Goal: Find specific page/section: Find specific page/section

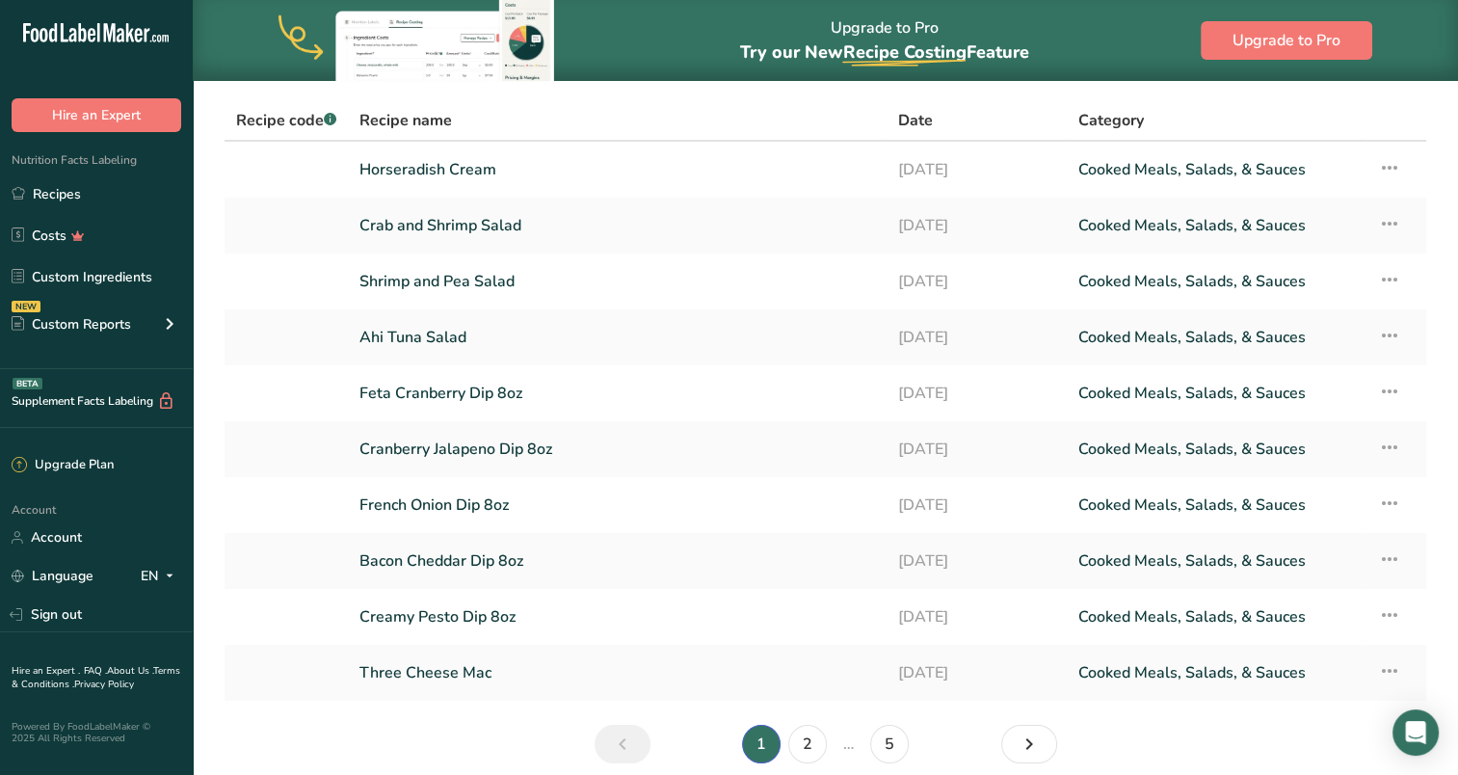
scroll to position [149, 0]
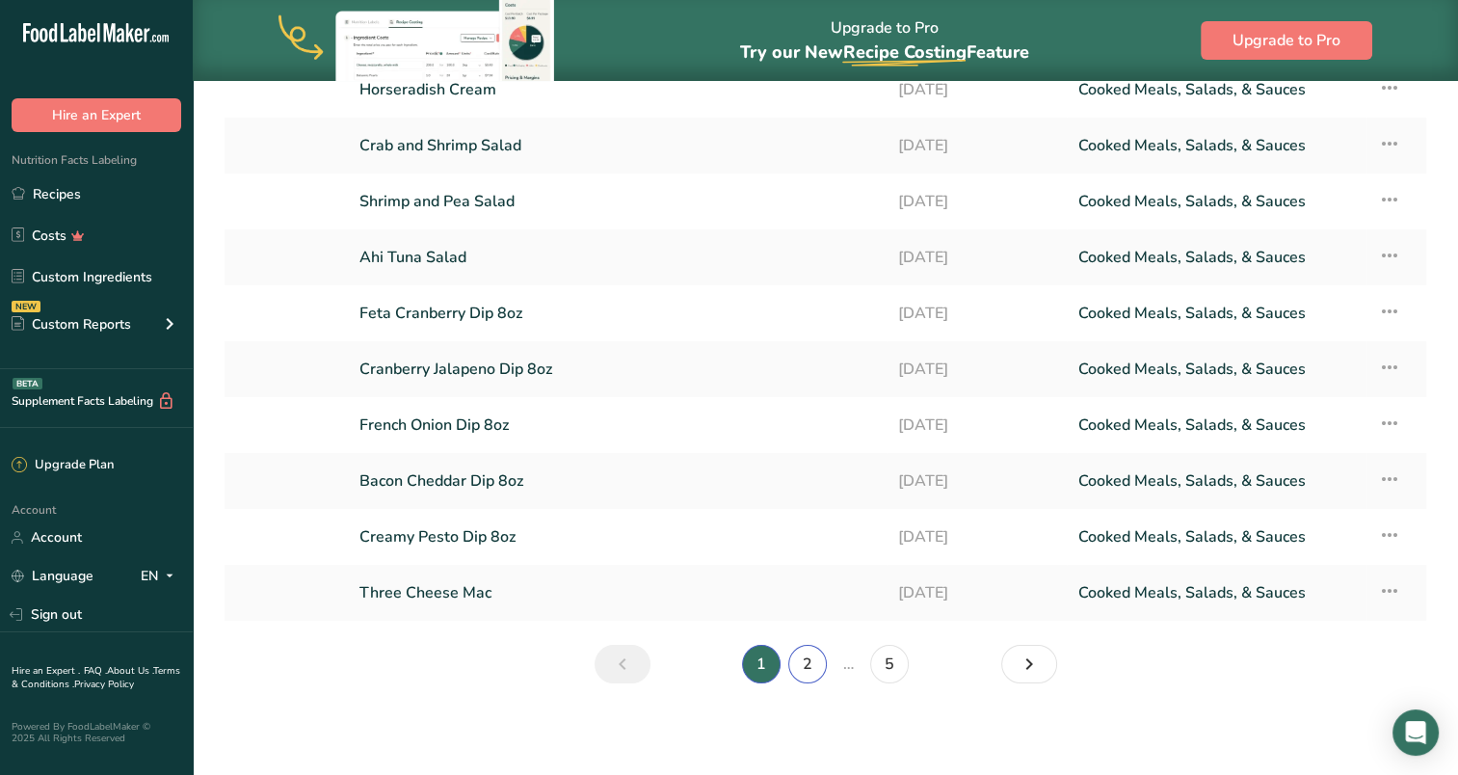
click at [806, 664] on link "2" at bounding box center [807, 664] width 39 height 39
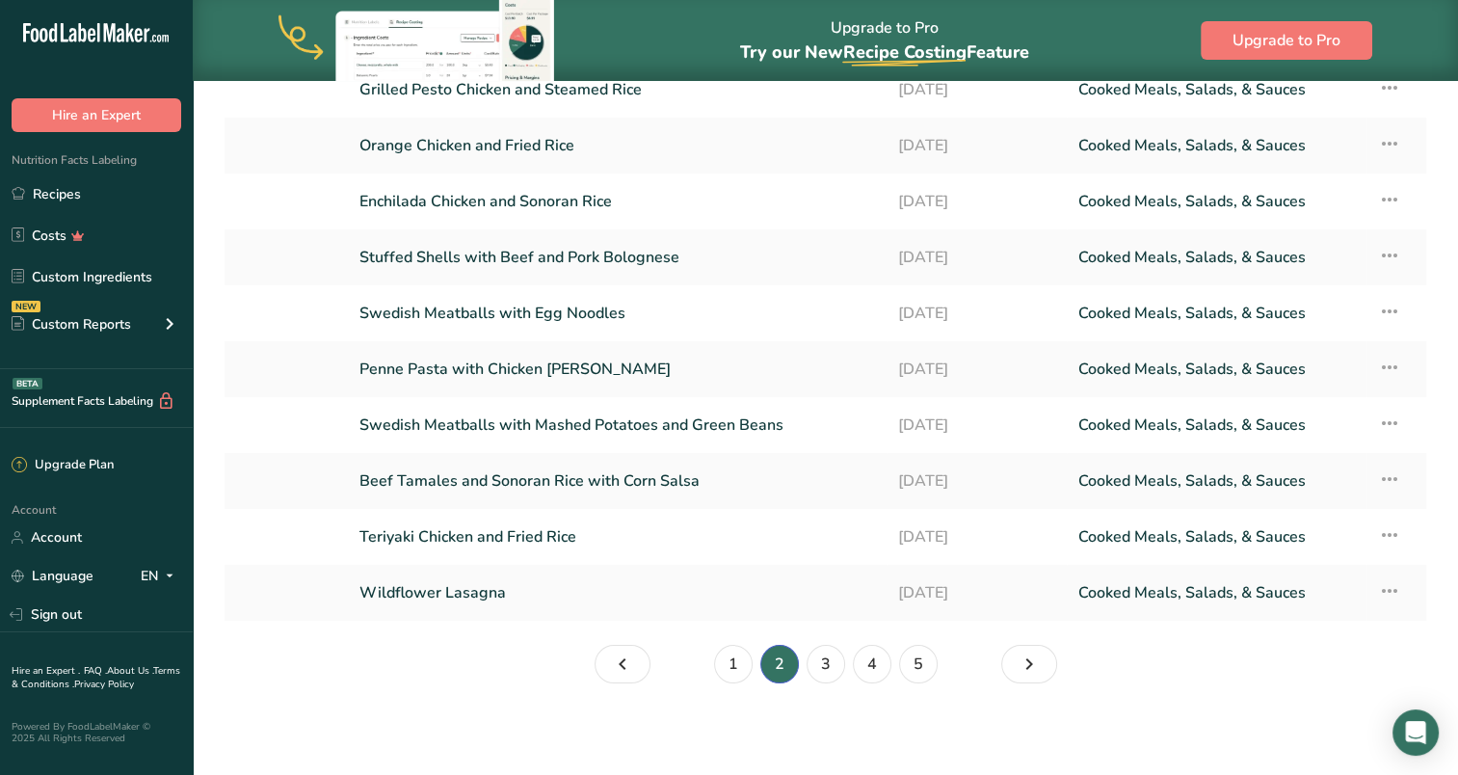
click at [461, 422] on link "Swedish Meatballs with Mashed Potatoes and Green Beans" at bounding box center [617, 425] width 516 height 40
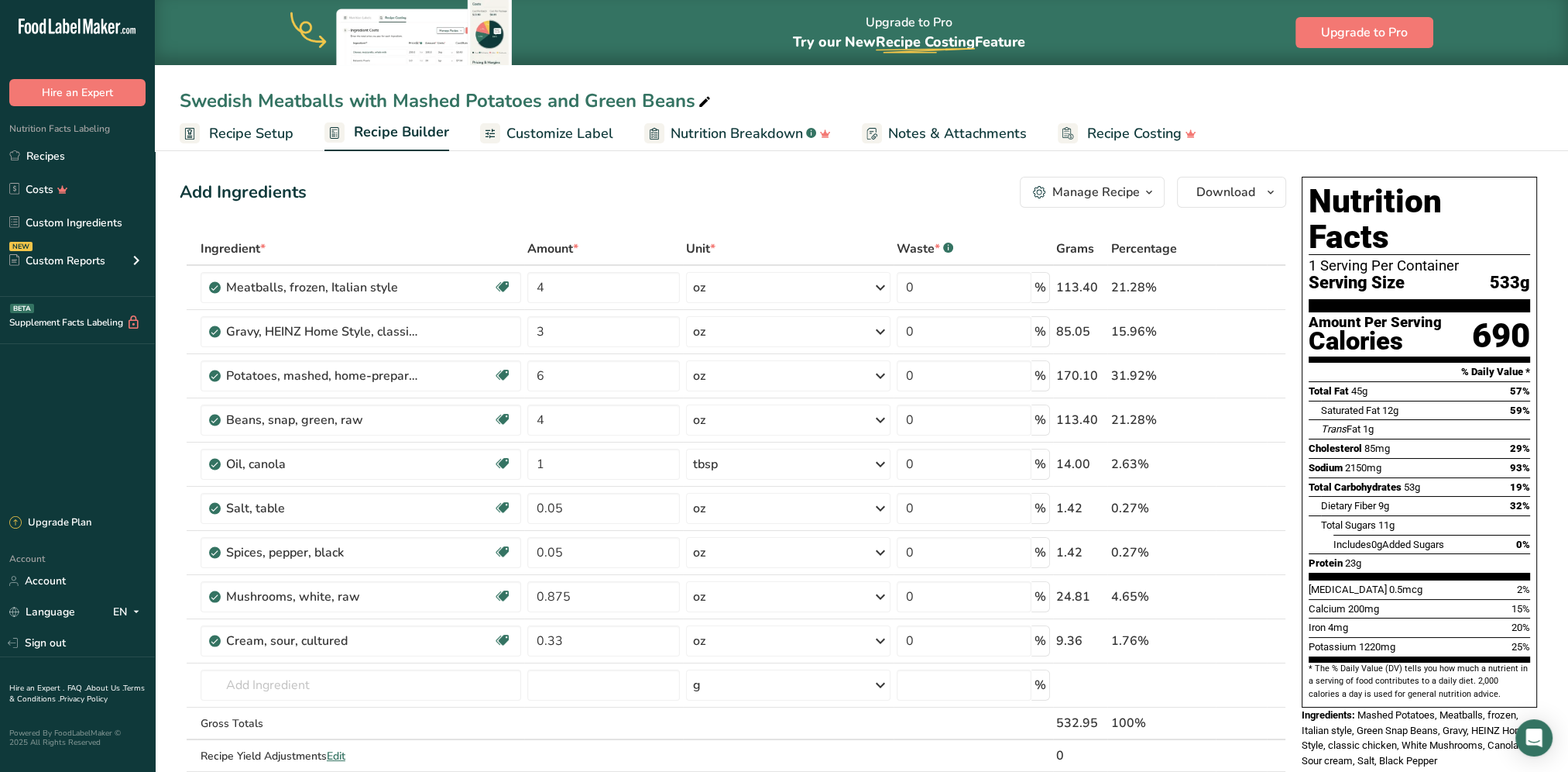
click at [47, 156] on link "Recipes" at bounding box center [77, 155] width 155 height 30
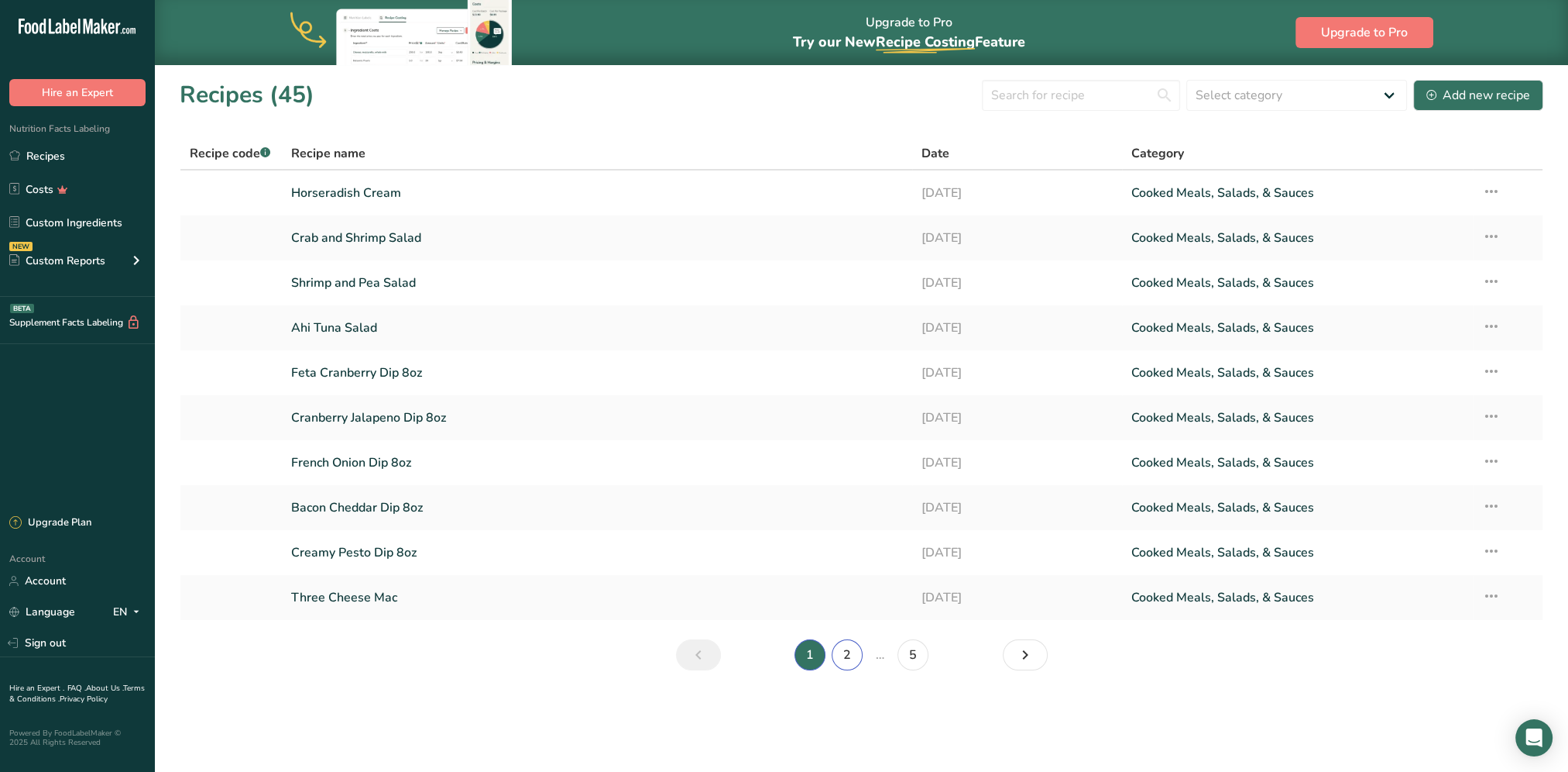
click at [846, 622] on link "2" at bounding box center [847, 655] width 31 height 31
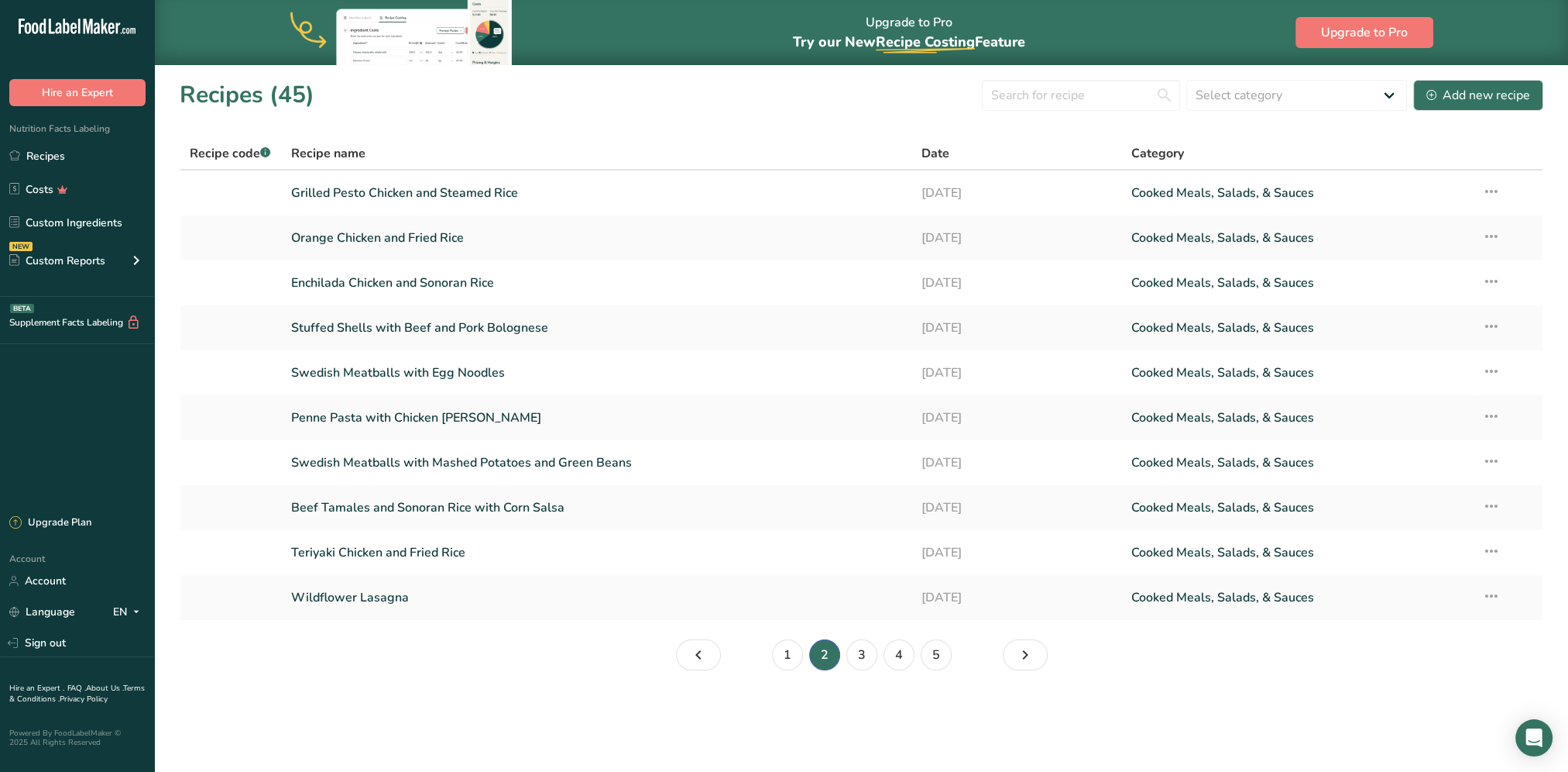
click at [532, 506] on link "Beef Tamales and Sonoran Rice with Corn Salsa" at bounding box center [596, 507] width 612 height 32
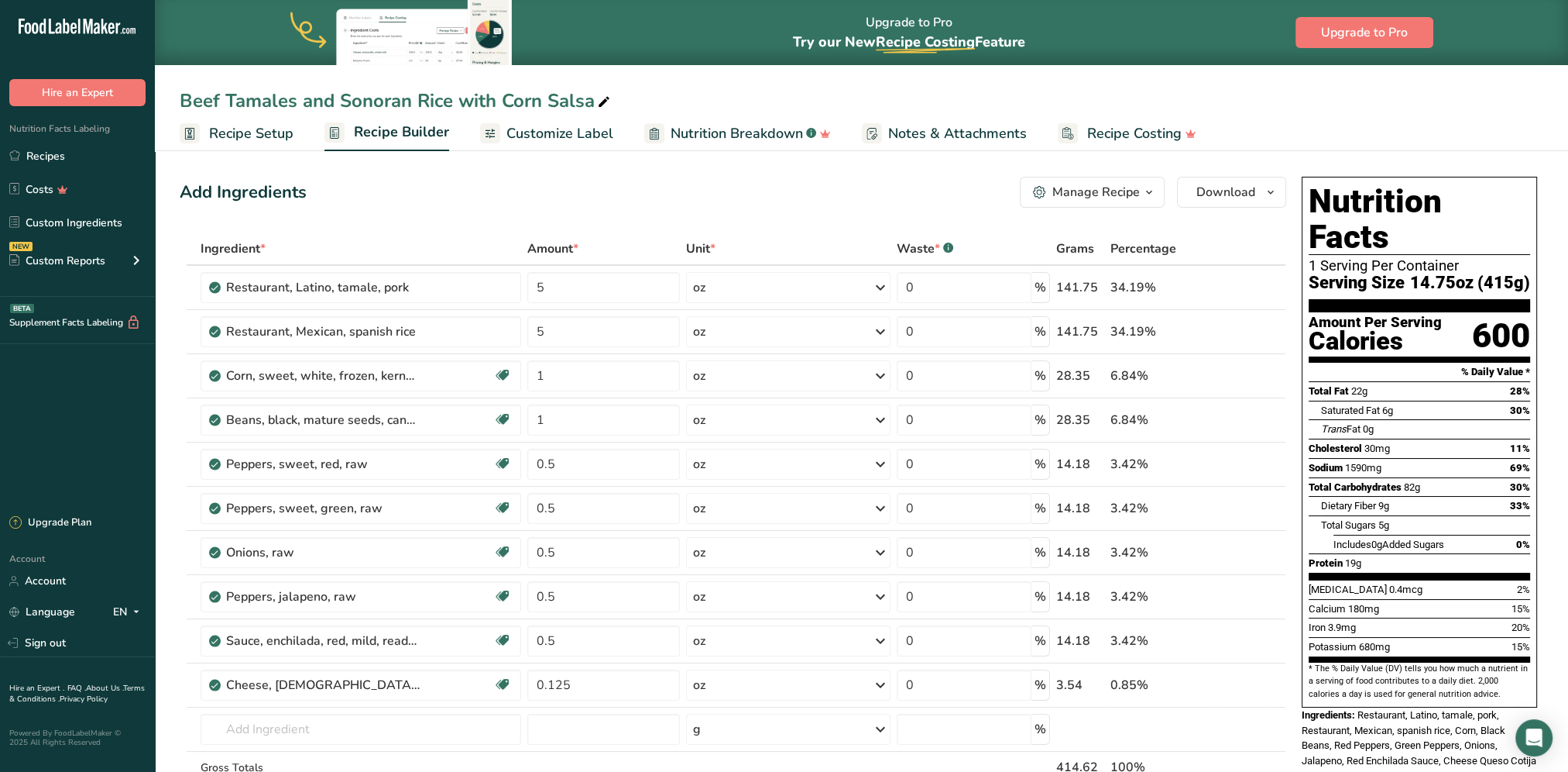
click at [734, 177] on div "Add Ingredients Manage Recipe Delete Recipe Duplicate Recipe Scale Recipe Save …" at bounding box center [733, 192] width 1107 height 31
click at [43, 147] on link "Recipes" at bounding box center [77, 155] width 155 height 30
